Goal: Task Accomplishment & Management: Manage account settings

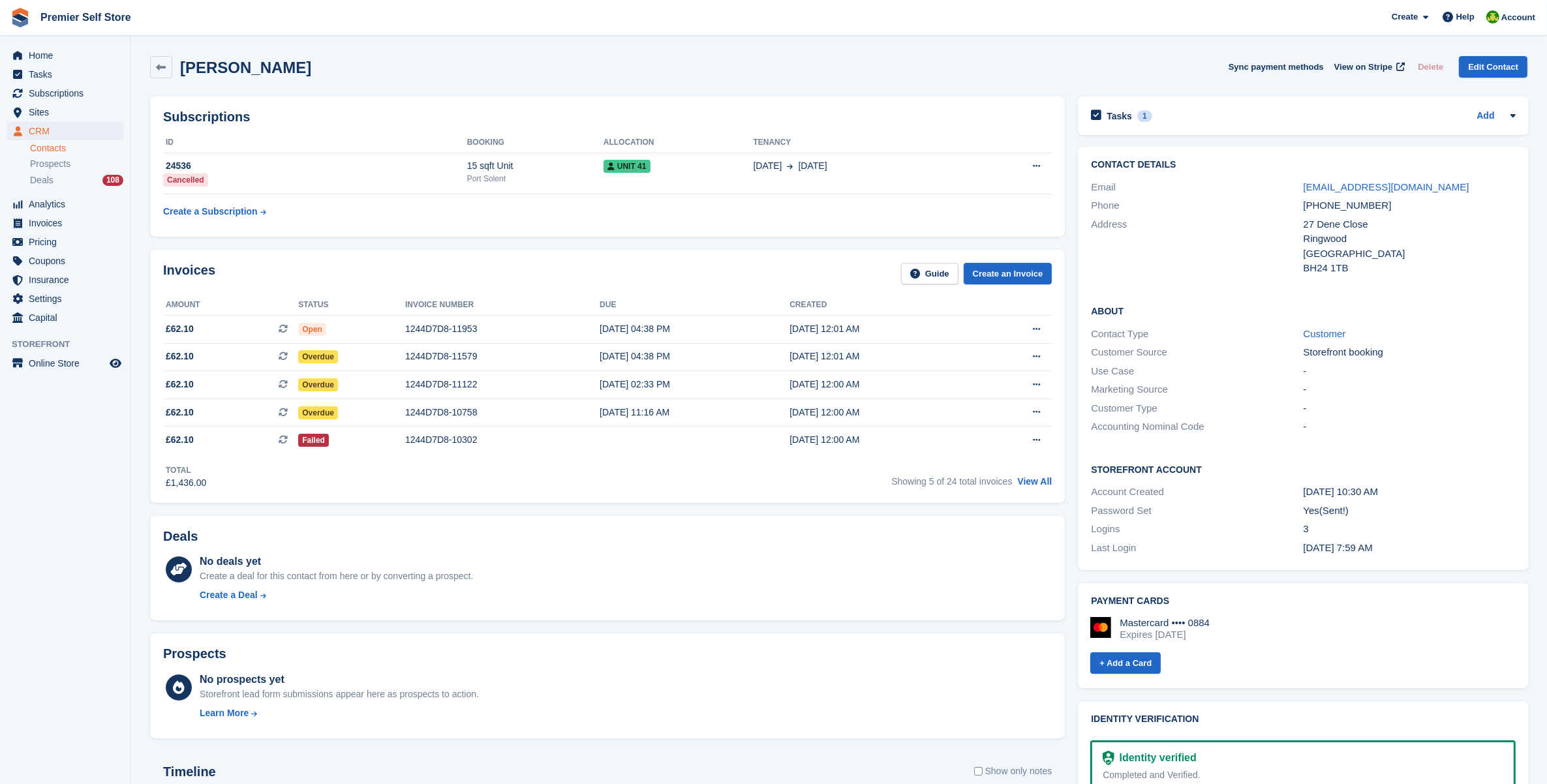
drag, startPoint x: 484, startPoint y: 67, endPoint x: 517, endPoint y: 121, distance: 63.3
drag, startPoint x: 517, startPoint y: 121, endPoint x: 259, endPoint y: 96, distance: 259.2
click at [261, 96] on div "Subscriptions ID Booking Allocation Tenancy 24536 Cancelled 15 sqft Unit [GEOGR…" at bounding box center [608, 166] width 928 height 153
click at [261, 97] on div "Subscriptions ID Booking Allocation Tenancy 24536 Cancelled 15 sqft Unit [GEOGR…" at bounding box center [607, 166] width 915 height 140
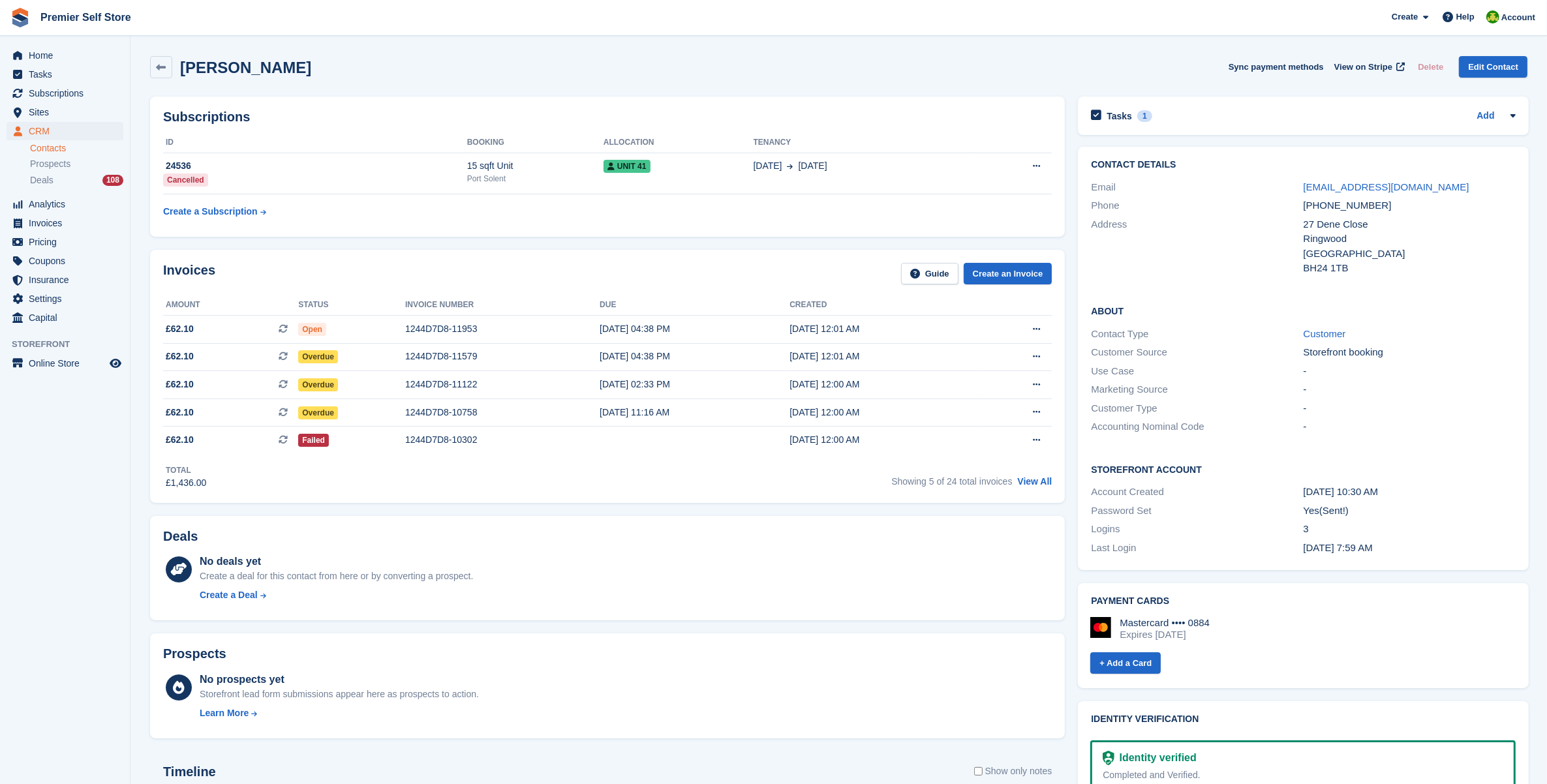
drag, startPoint x: 260, startPoint y: 96, endPoint x: 251, endPoint y: 80, distance: 18.4
click at [256, 95] on div "Subscriptions ID Booking Allocation Tenancy 24536 Cancelled 15 sqft Unit [GEOGR…" at bounding box center [608, 166] width 928 height 153
click at [250, 80] on div "[PERSON_NAME] Sync payment methods View on Stripe Delete Edit Contact" at bounding box center [839, 70] width 1391 height 40
click at [226, 70] on h2 "[PERSON_NAME]" at bounding box center [246, 67] width 131 height 18
click at [223, 68] on h2 "[PERSON_NAME]" at bounding box center [246, 67] width 131 height 18
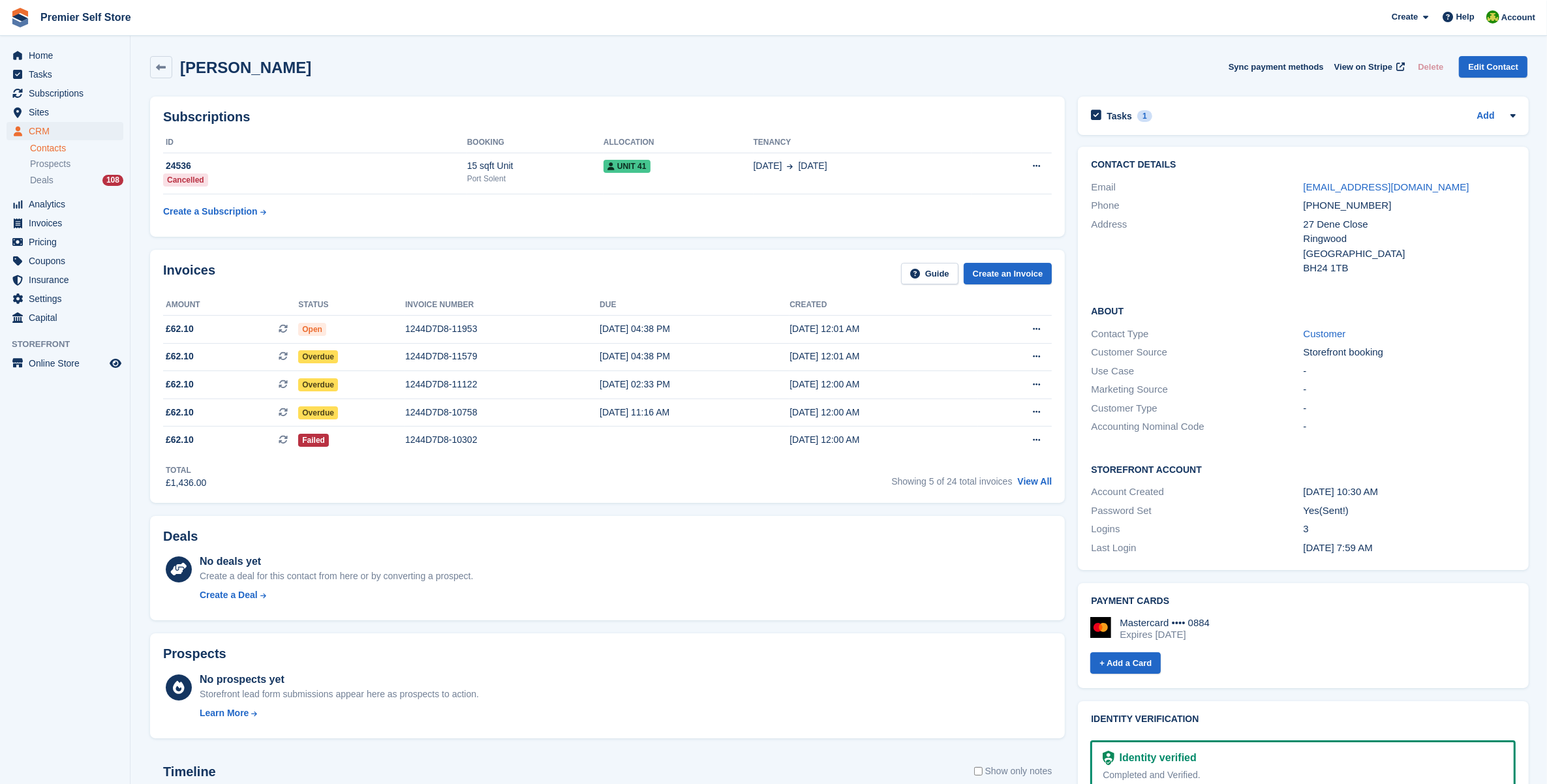
click at [223, 68] on h2 "[PERSON_NAME]" at bounding box center [246, 67] width 131 height 18
drag, startPoint x: 223, startPoint y: 68, endPoint x: 446, endPoint y: 66, distance: 223.0
click at [446, 66] on div "[PERSON_NAME] Sync payment methods View on Stripe Delete Edit Contact" at bounding box center [838, 67] width 1377 height 22
